Goal: Information Seeking & Learning: Find specific fact

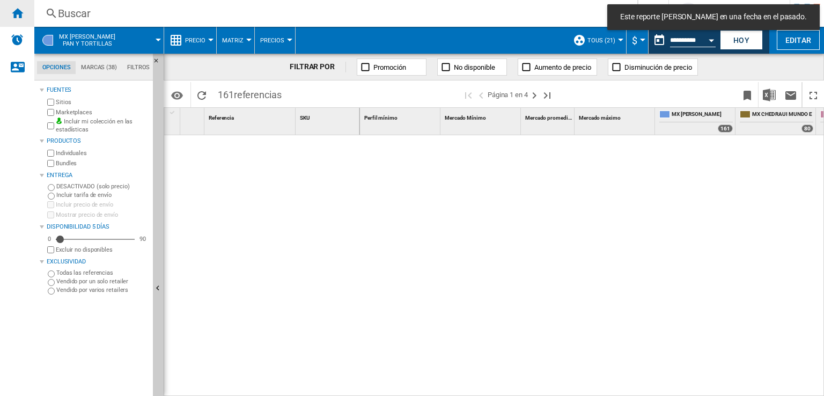
click at [17, 17] on ng-md-icon "Inicio" at bounding box center [17, 12] width 13 height 13
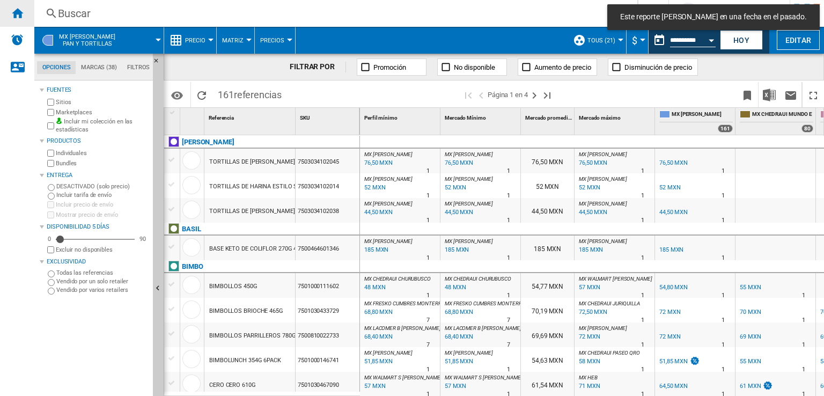
click at [17, 17] on ng-md-icon "Inicio" at bounding box center [17, 12] width 13 height 13
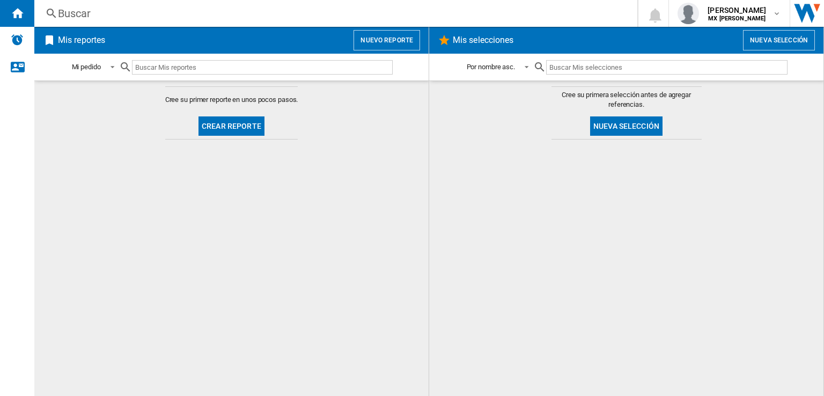
click at [112, 12] on div "Buscar" at bounding box center [334, 13] width 552 height 15
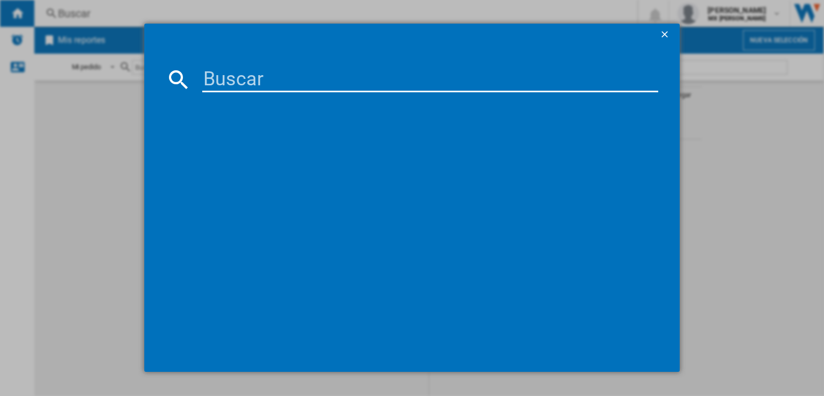
click at [233, 81] on input at bounding box center [430, 80] width 456 height 26
paste input "10861"
type input "10861"
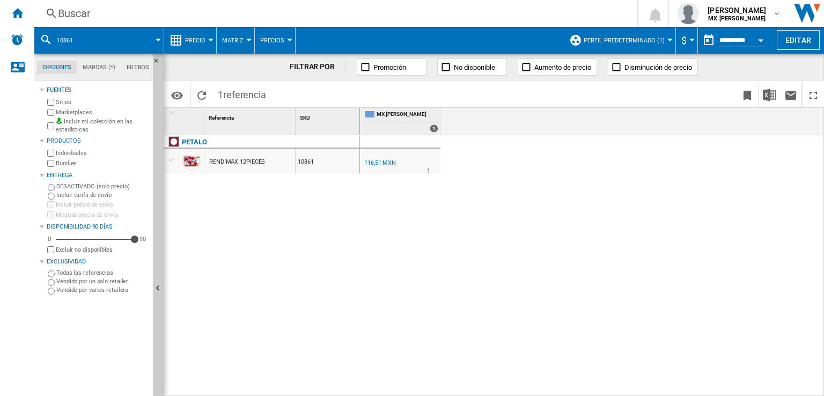
click at [653, 37] on span "Perfil predeterminado (1)" at bounding box center [624, 40] width 81 height 7
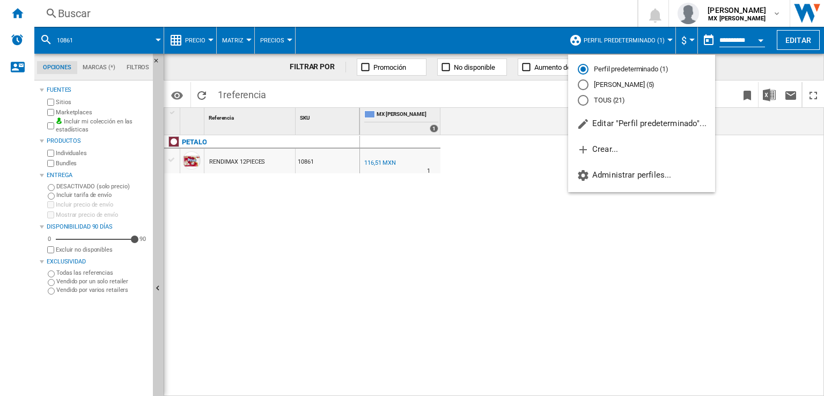
click at [631, 89] on md-radio-button "[PERSON_NAME] (5)" at bounding box center [642, 85] width 128 height 10
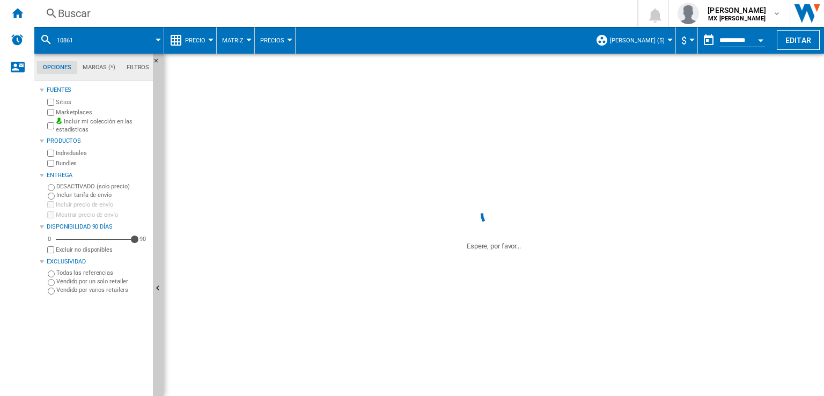
click at [655, 40] on span "[PERSON_NAME] (5)" at bounding box center [637, 40] width 55 height 7
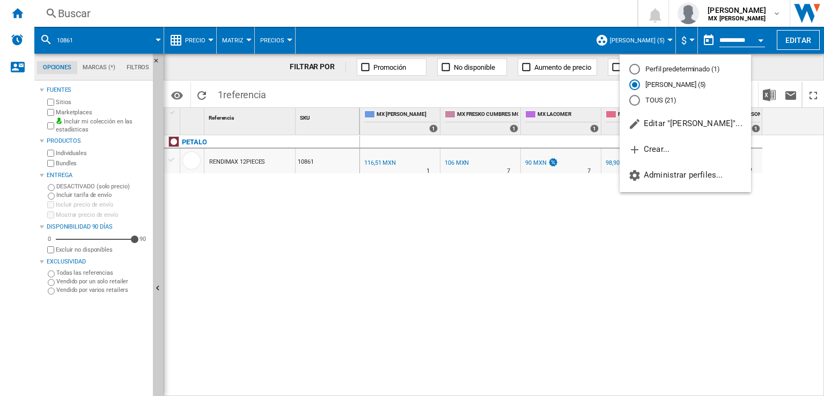
click at [655, 100] on md-radio-button "TOUS (21)" at bounding box center [686, 100] width 112 height 10
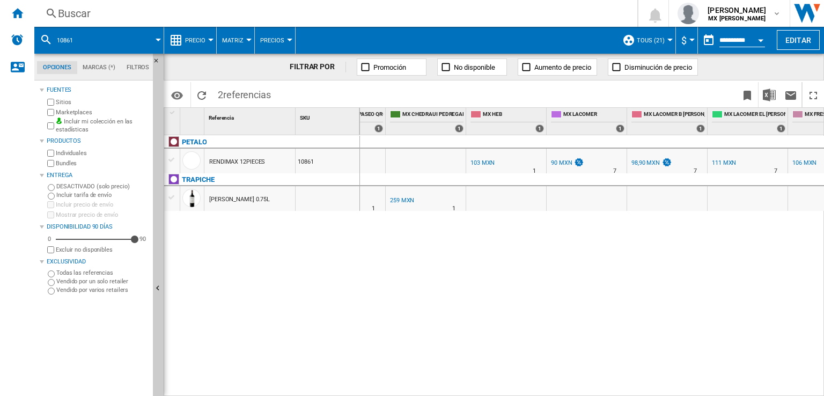
click at [554, 162] on div "90 MXN" at bounding box center [561, 162] width 21 height 7
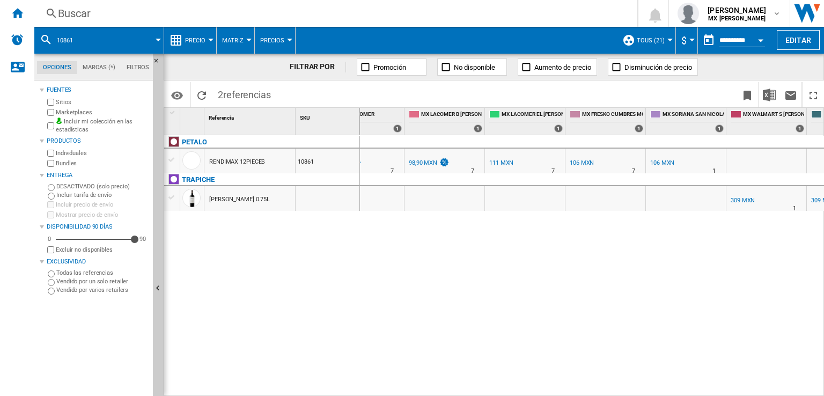
scroll to position [0, 418]
